Goal: Task Accomplishment & Management: Manage account settings

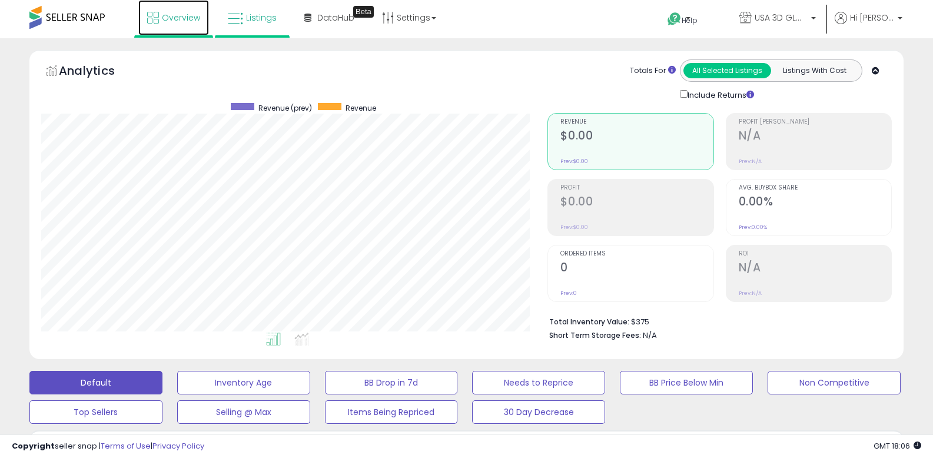
click at [158, 17] on icon at bounding box center [153, 18] width 12 height 12
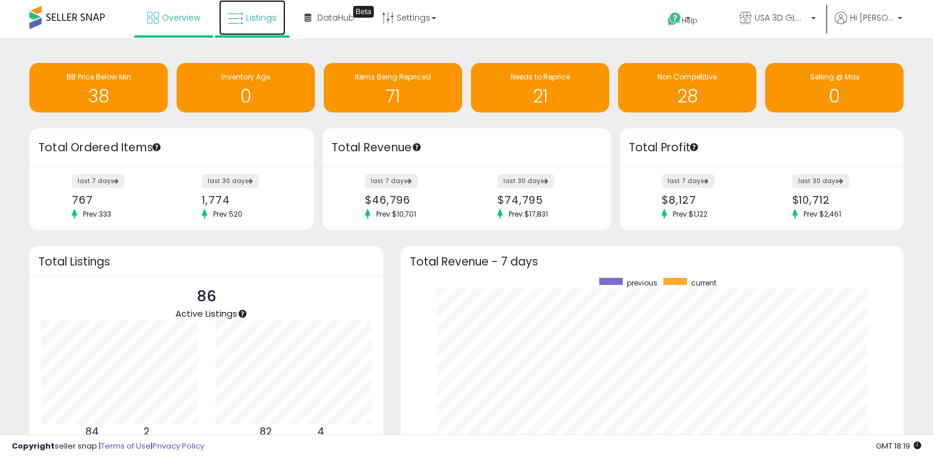
click at [270, 21] on span "Listings" at bounding box center [261, 18] width 31 height 12
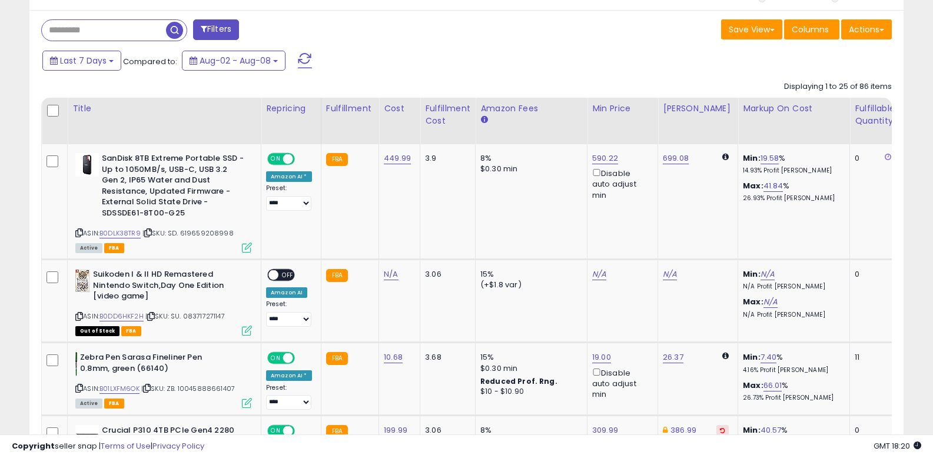
scroll to position [489, 0]
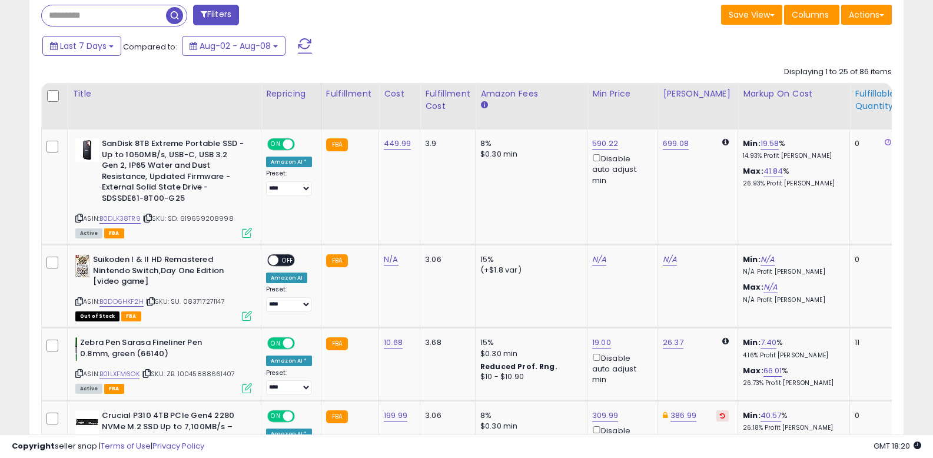
click at [856, 112] on div "Fulfillable Quantity" at bounding box center [875, 100] width 41 height 25
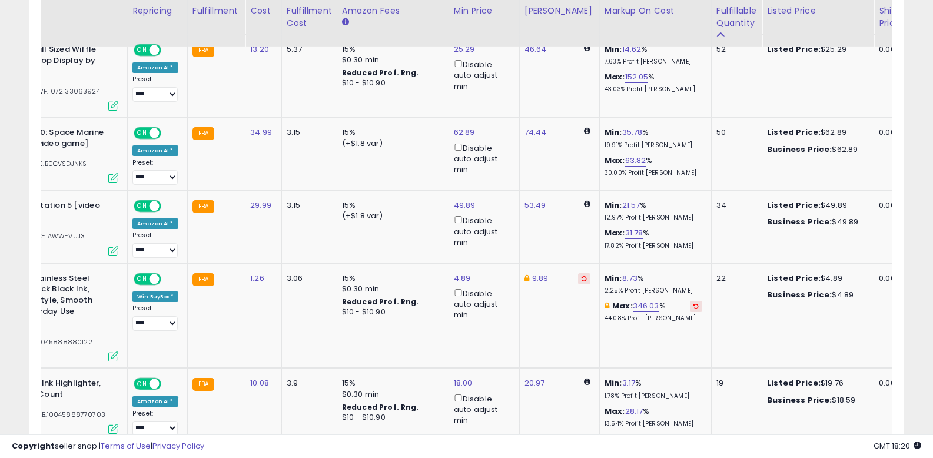
scroll to position [0, 0]
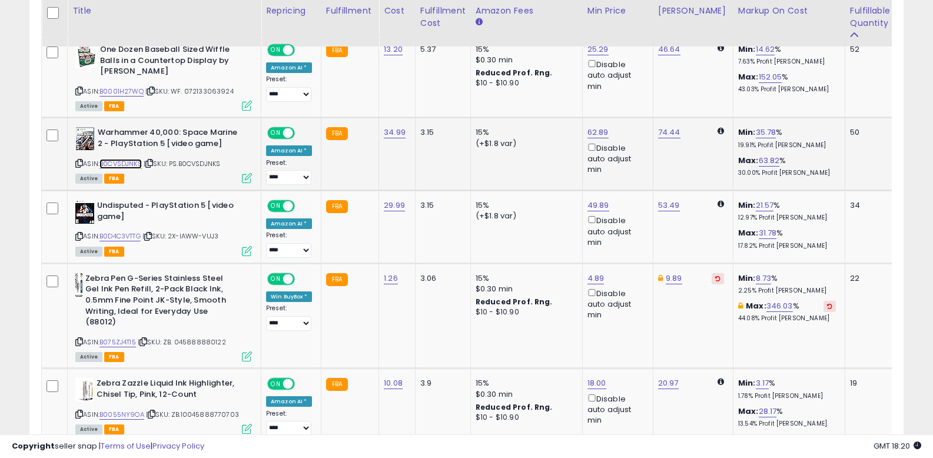
click at [132, 165] on link "B0CVSDJNKS" at bounding box center [120, 164] width 42 height 10
